Goal: Transaction & Acquisition: Obtain resource

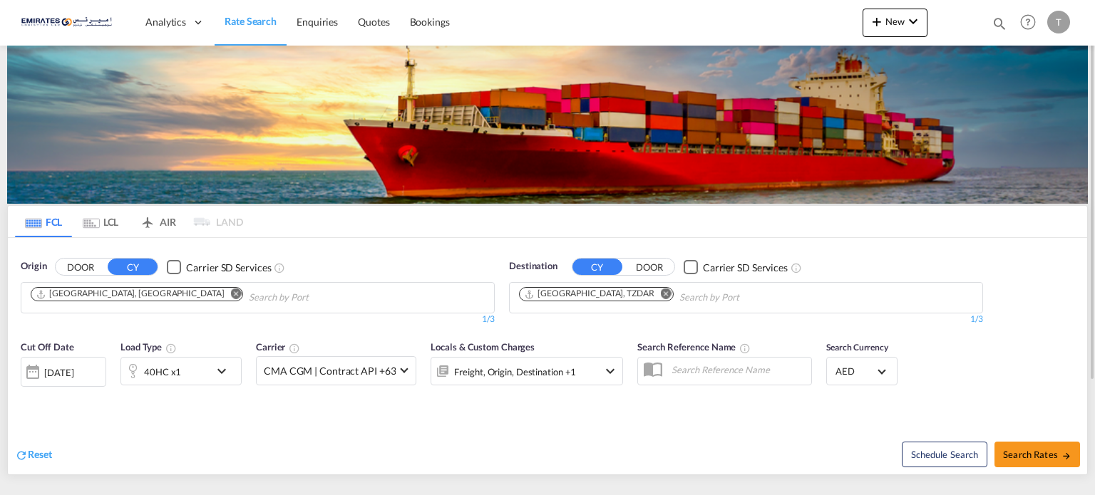
click at [661, 297] on md-icon "Remove" at bounding box center [666, 294] width 11 height 11
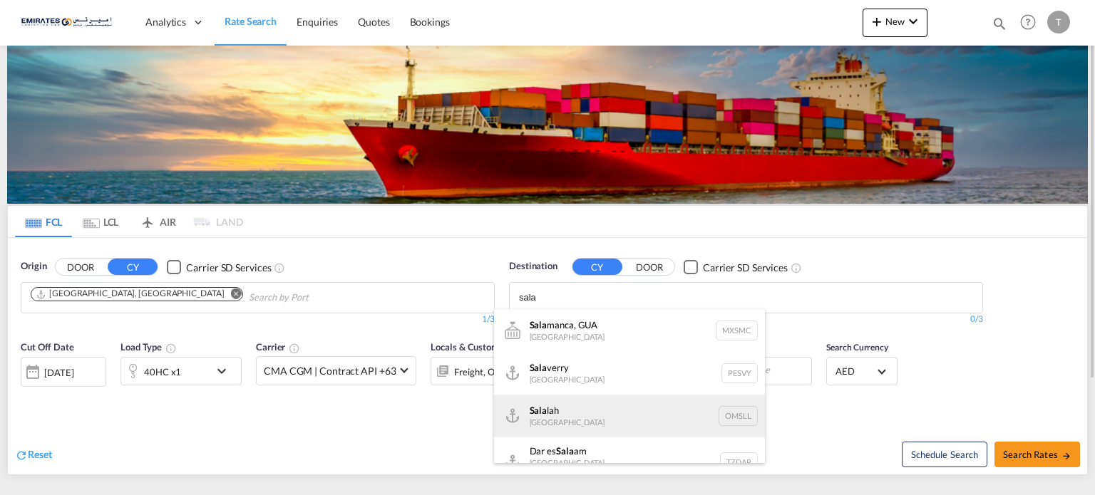
type input "sala"
click at [584, 420] on div "Sala lah [GEOGRAPHIC_DATA] [GEOGRAPHIC_DATA]" at bounding box center [629, 416] width 271 height 43
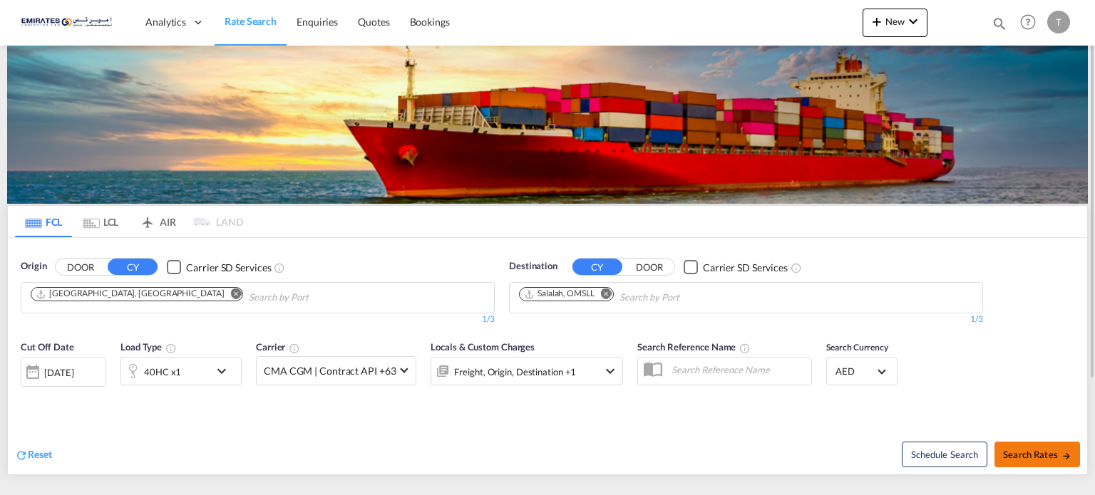
click at [1023, 451] on span "Search Rates" at bounding box center [1037, 454] width 68 height 11
type input "AEJEA to OMSLL / [DATE]"
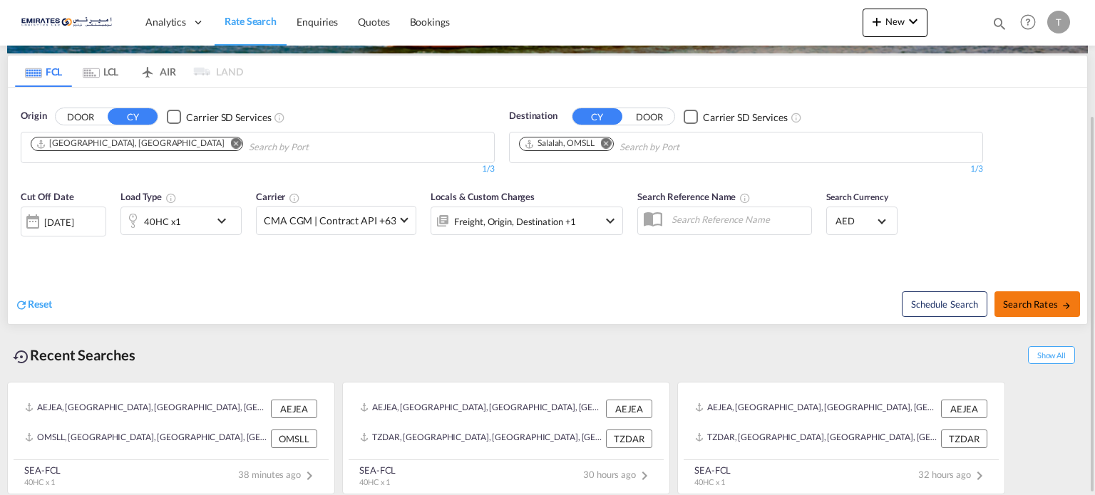
click at [1048, 302] on span "Search Rates" at bounding box center [1037, 304] width 68 height 11
type input "AEJEA to OMSLL / [DATE]"
